Goal: Transaction & Acquisition: Subscribe to service/newsletter

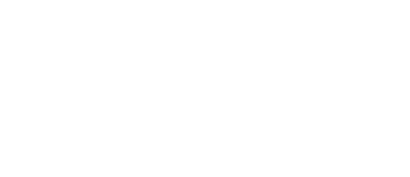
scroll to position [32, 0]
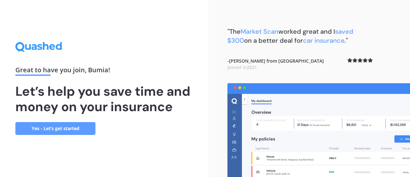
click at [86, 132] on link "Yes - Let’s get started" at bounding box center [55, 128] width 80 height 13
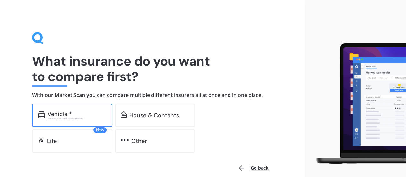
click at [83, 115] on div "Vehicle *" at bounding box center [76, 114] width 59 height 6
